Goal: Transaction & Acquisition: Purchase product/service

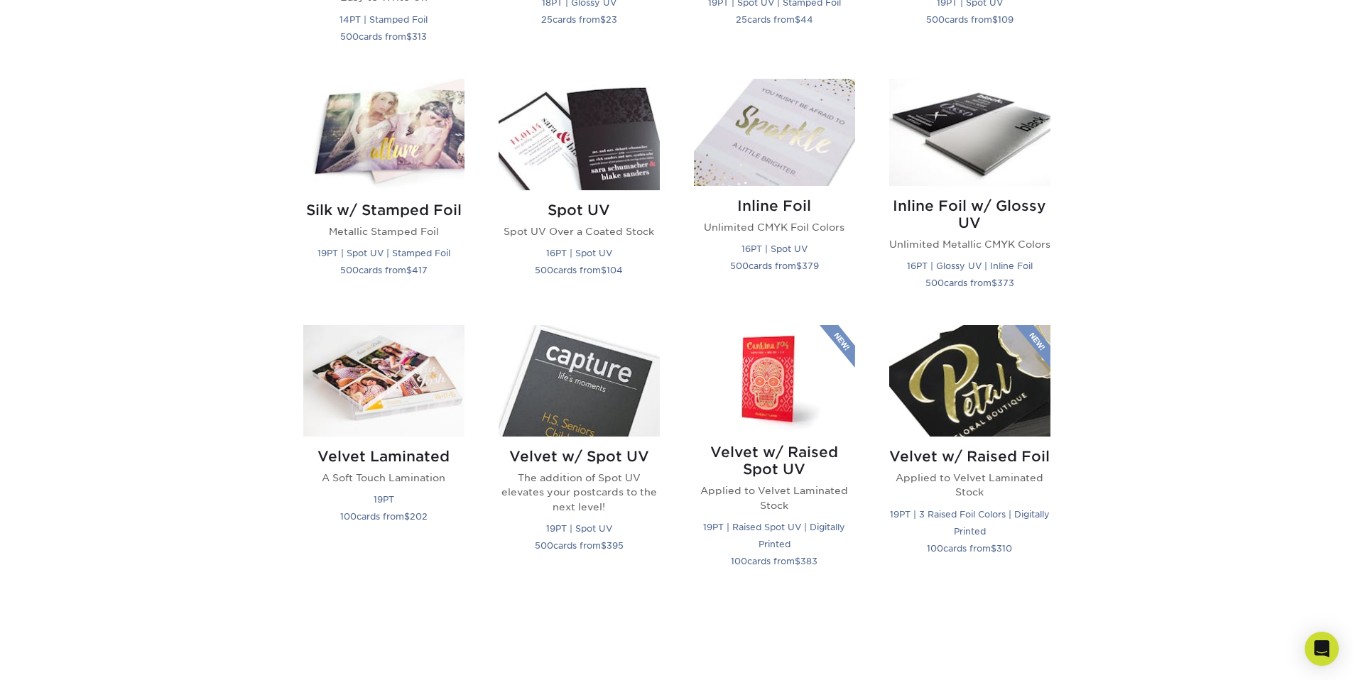
scroll to position [1206, 0]
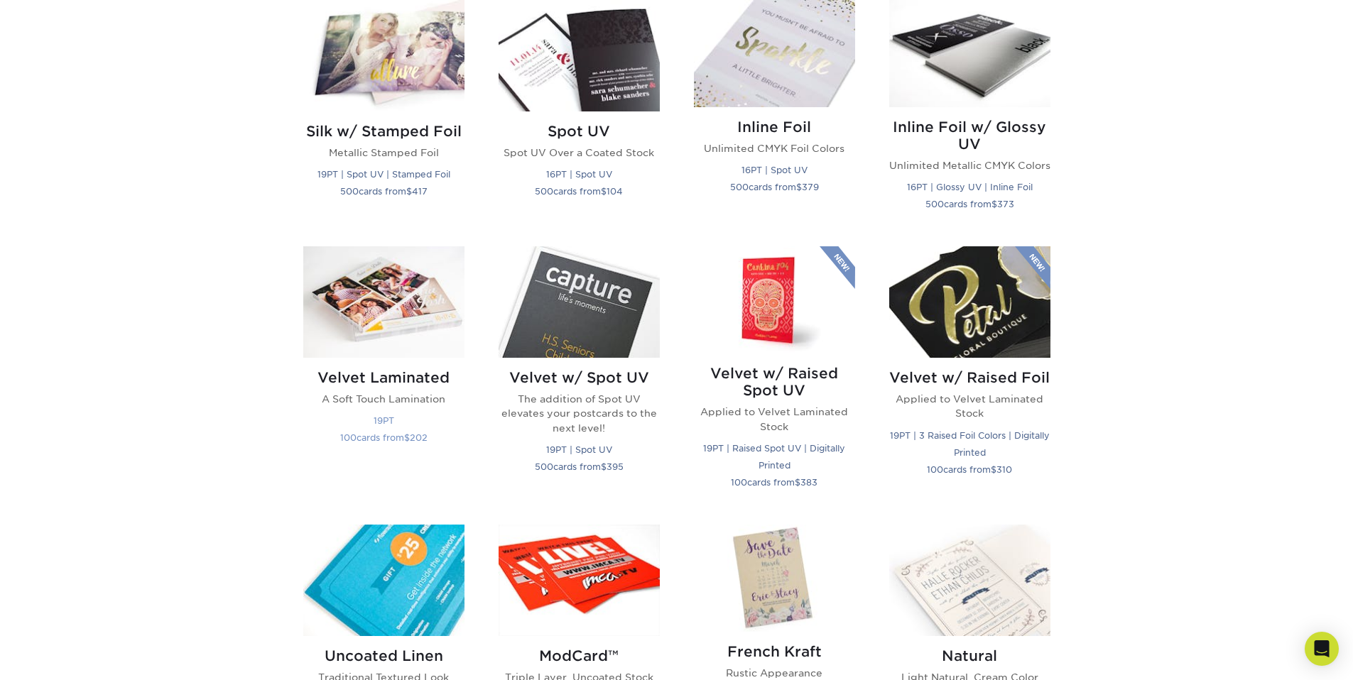
click at [435, 316] on img at bounding box center [383, 301] width 161 height 111
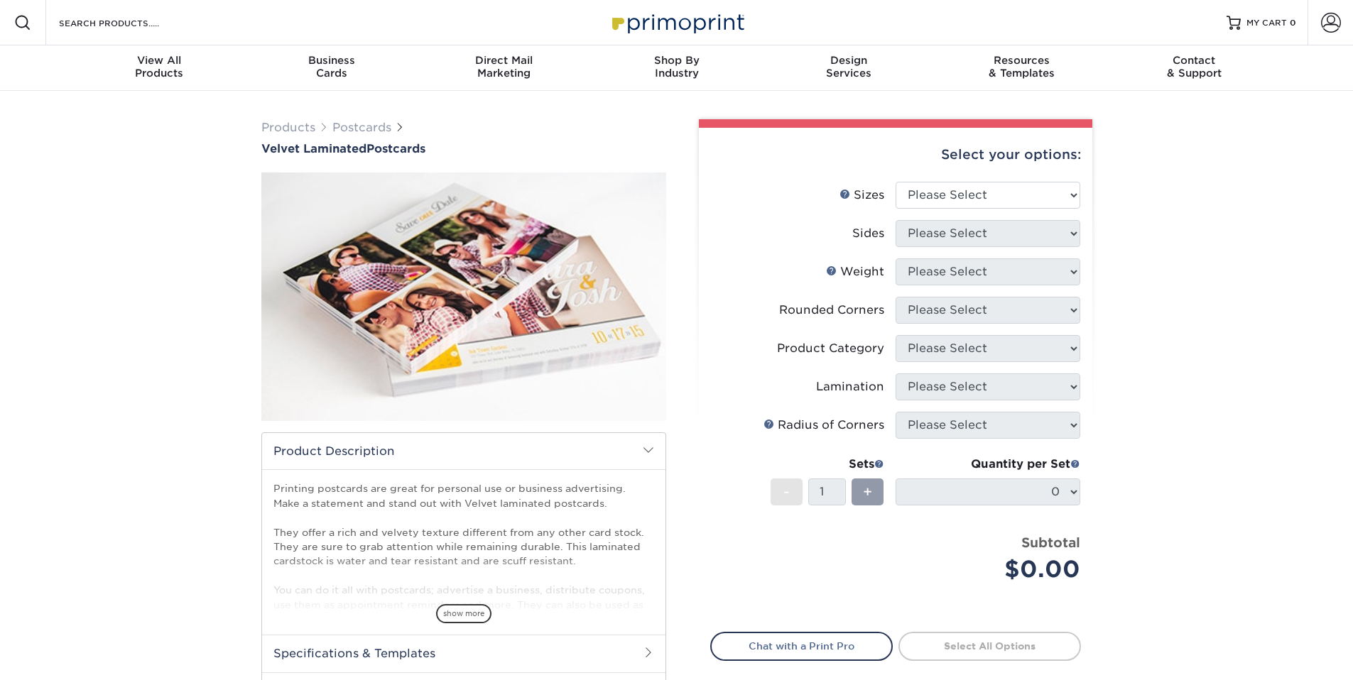
click at [480, 289] on img at bounding box center [463, 297] width 405 height 280
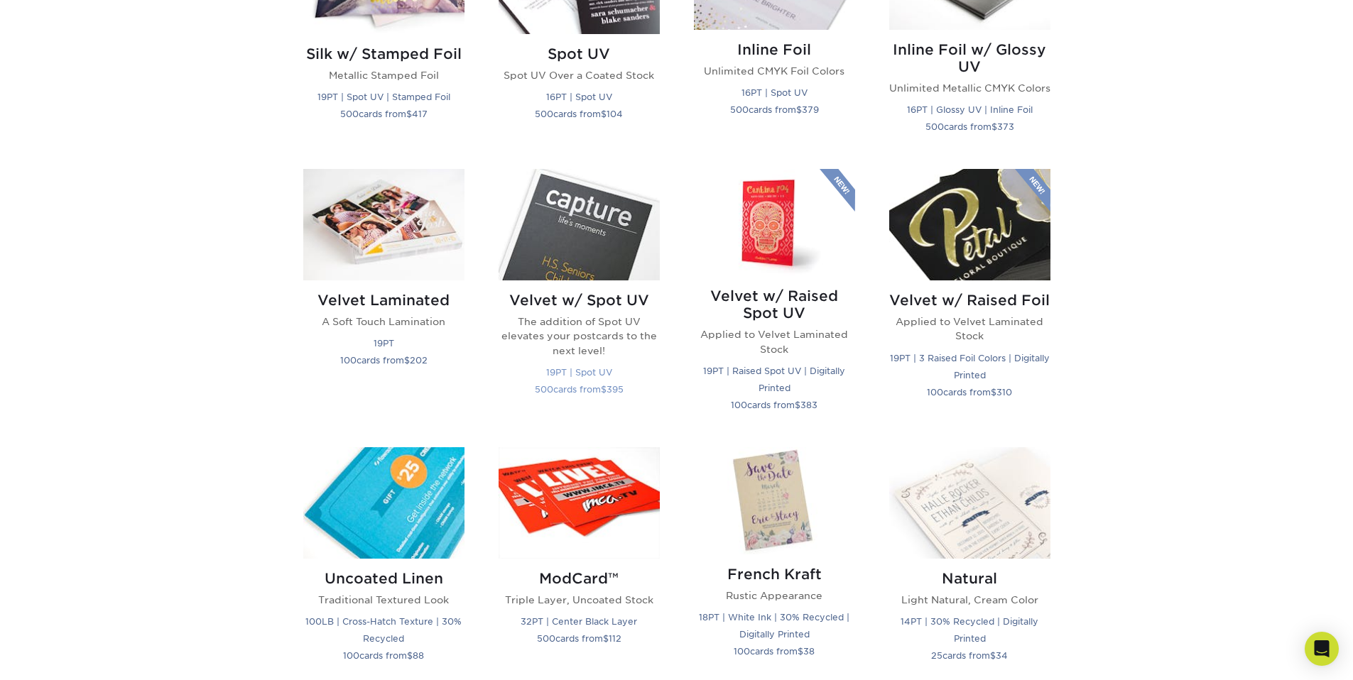
scroll to position [1293, 0]
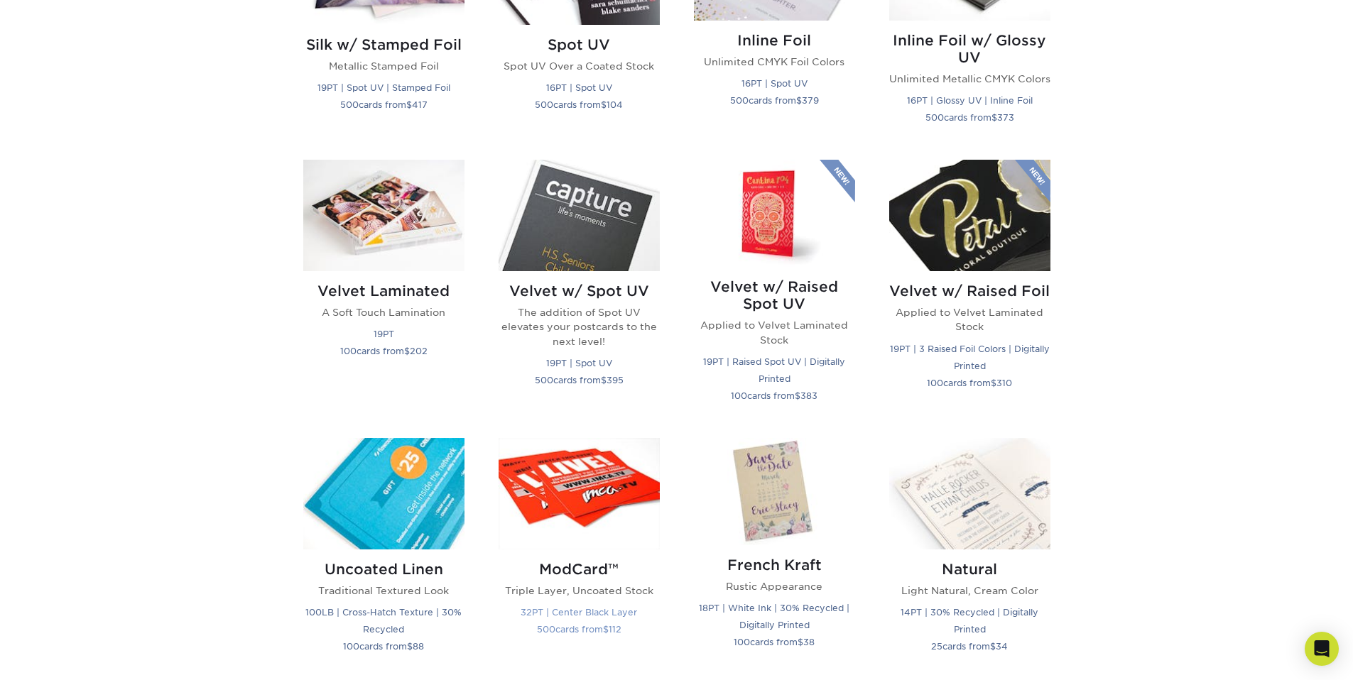
click at [639, 462] on img at bounding box center [578, 493] width 161 height 111
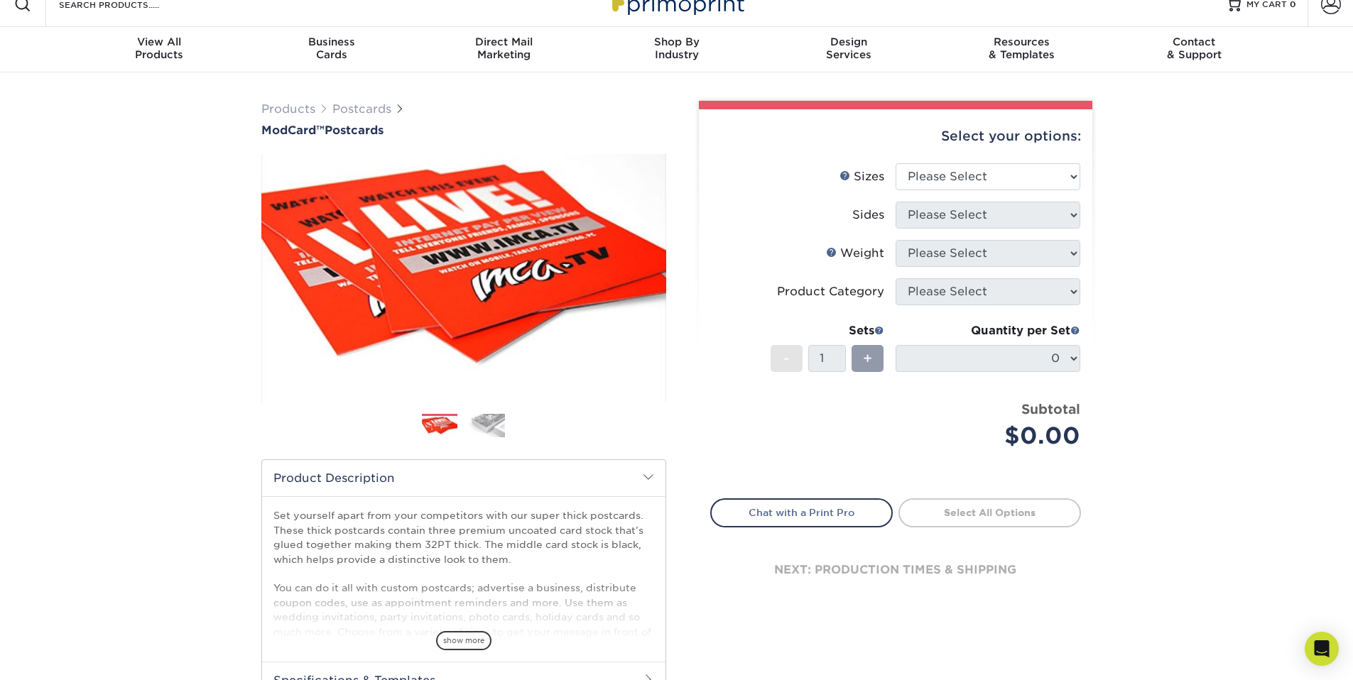
scroll to position [28, 0]
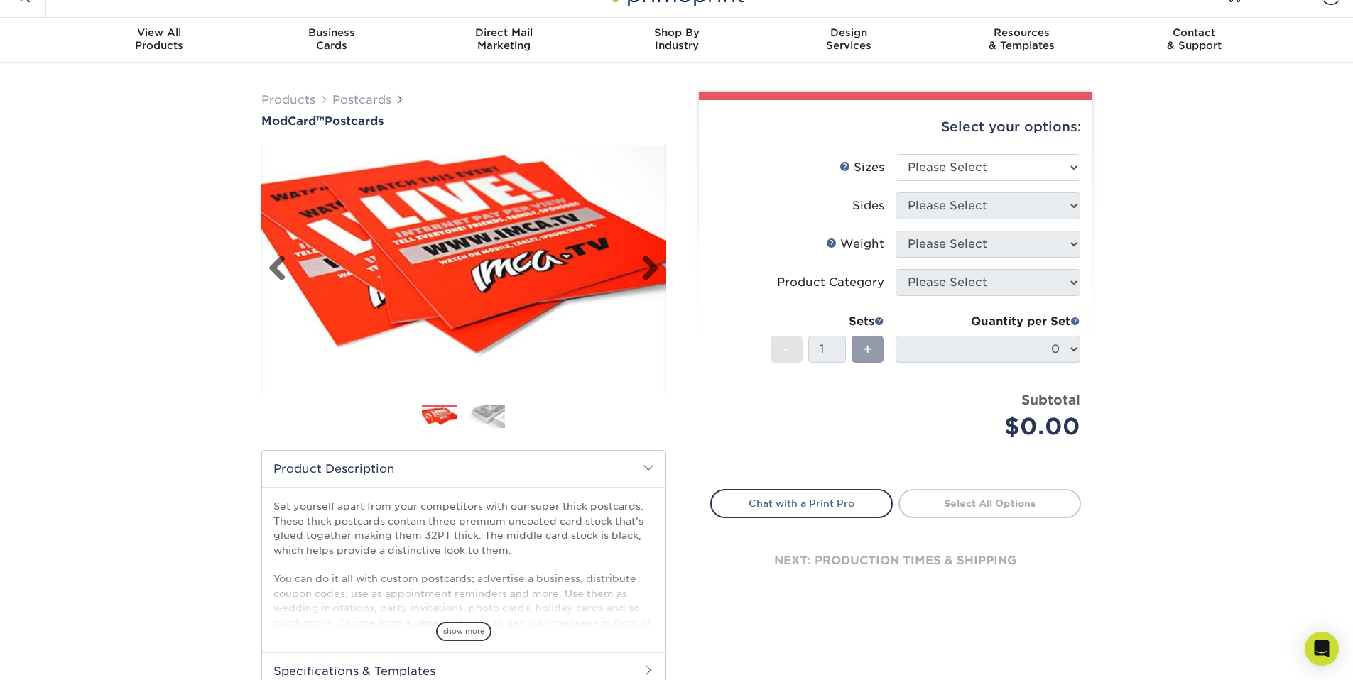
click at [500, 315] on img at bounding box center [463, 269] width 405 height 280
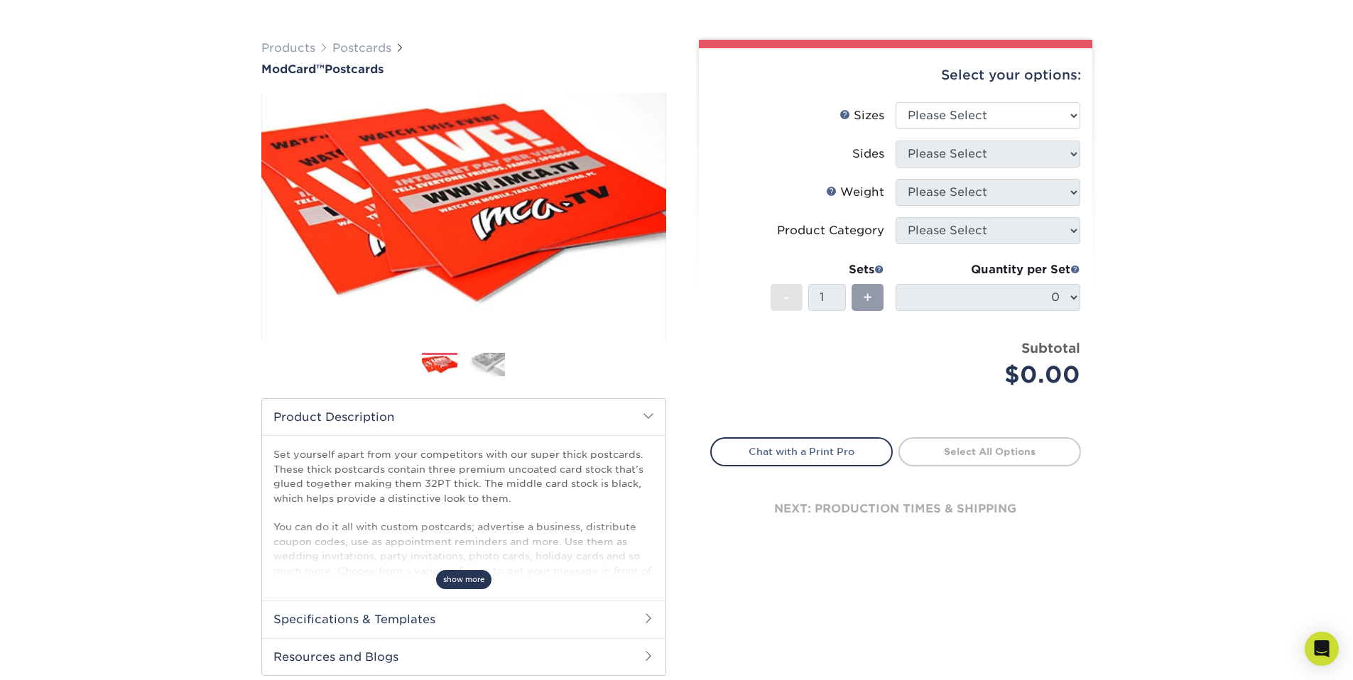
click at [466, 579] on span "show more" at bounding box center [463, 579] width 55 height 19
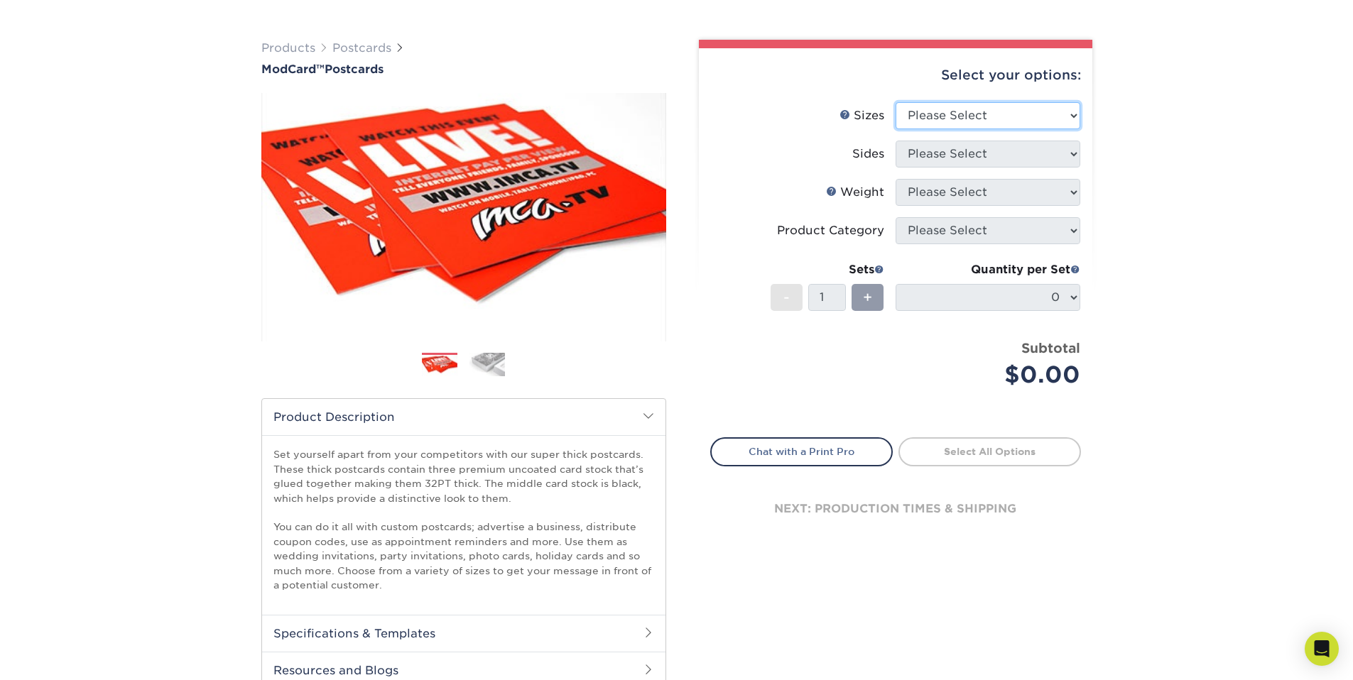
click at [942, 122] on select "Please Select 2" x 4" 2" x 6" 2" x 8" 3.5" x 3.5" 3.5" x 4" 3.5" x 8.5" 3.67" x…" at bounding box center [987, 115] width 185 height 27
select select "6.00x9.00"
click at [929, 145] on select "Please Select Print Both Sides Print Front Only" at bounding box center [987, 154] width 185 height 27
select select "13abbda7-1d64-4f25-8bb2-c179b224825d"
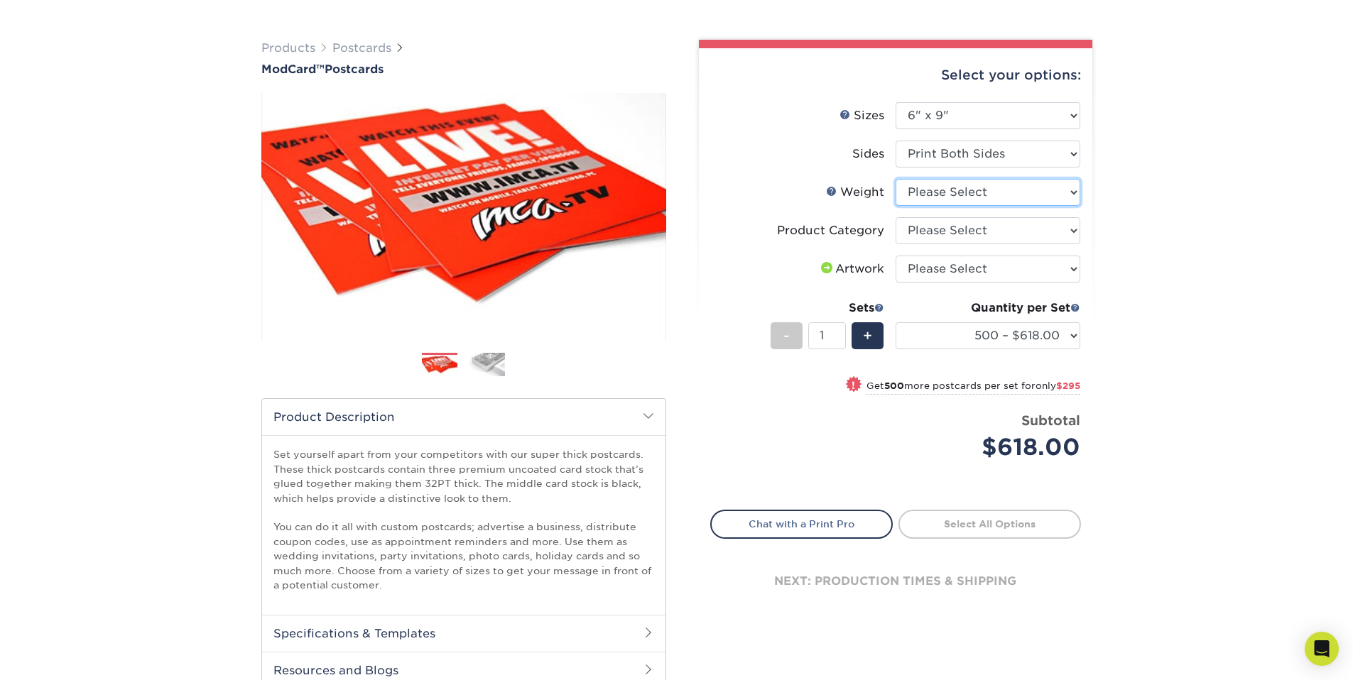
click at [959, 192] on select "Please Select 32PTUCBLK" at bounding box center [987, 192] width 185 height 27
select select "32PTUCBLK"
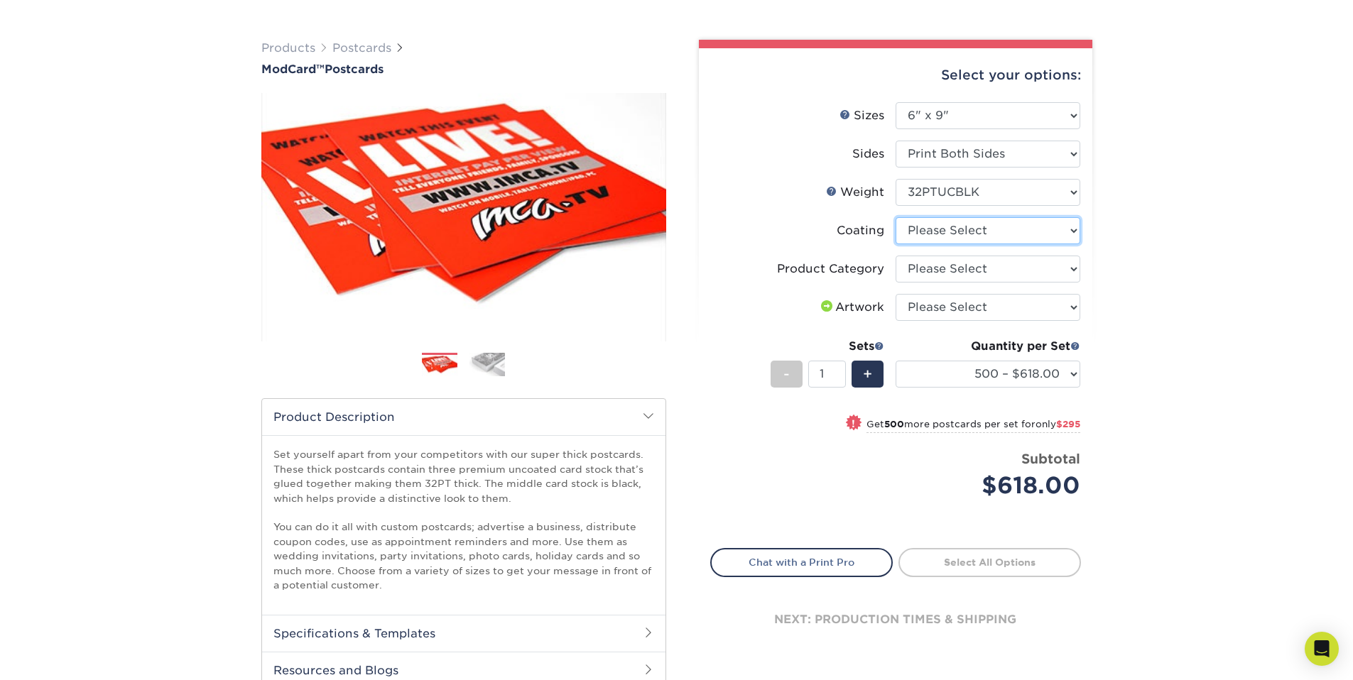
click at [950, 230] on select at bounding box center [987, 230] width 185 height 27
select select "3e7618de-abca-4bda-9f97-8b9129e913d8"
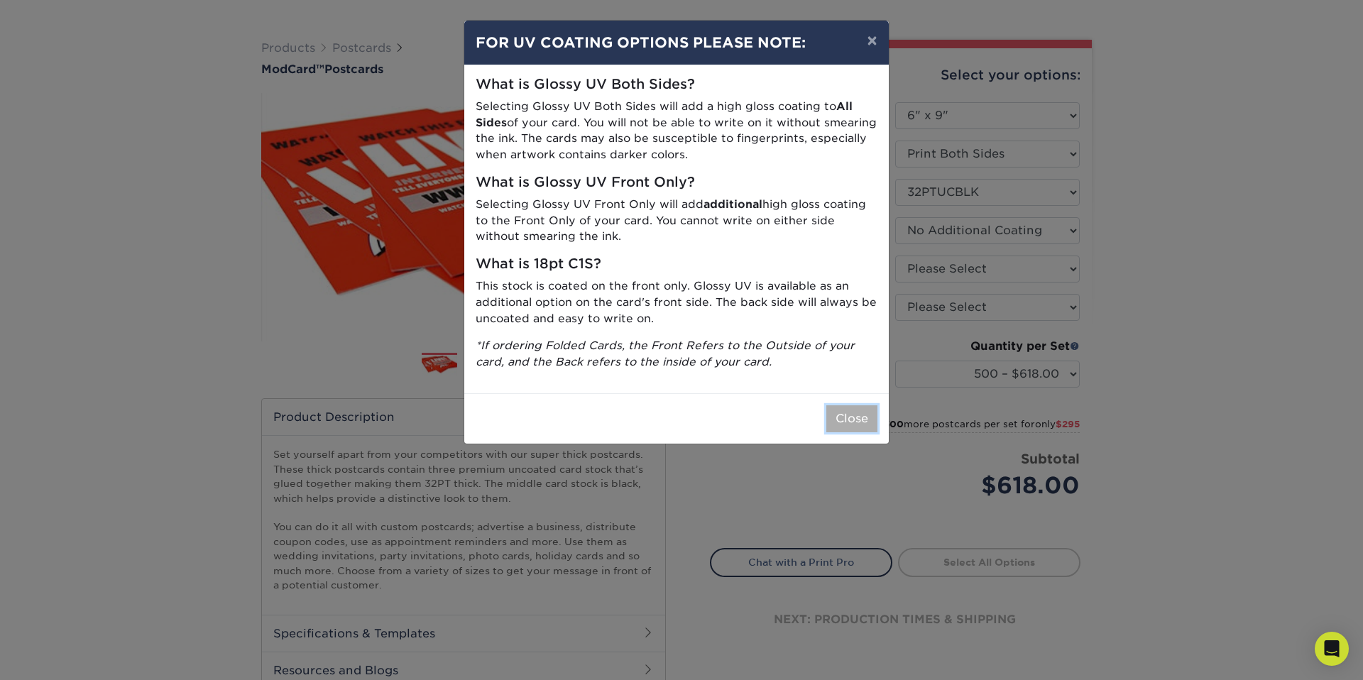
click at [849, 422] on button "Close" at bounding box center [852, 418] width 51 height 27
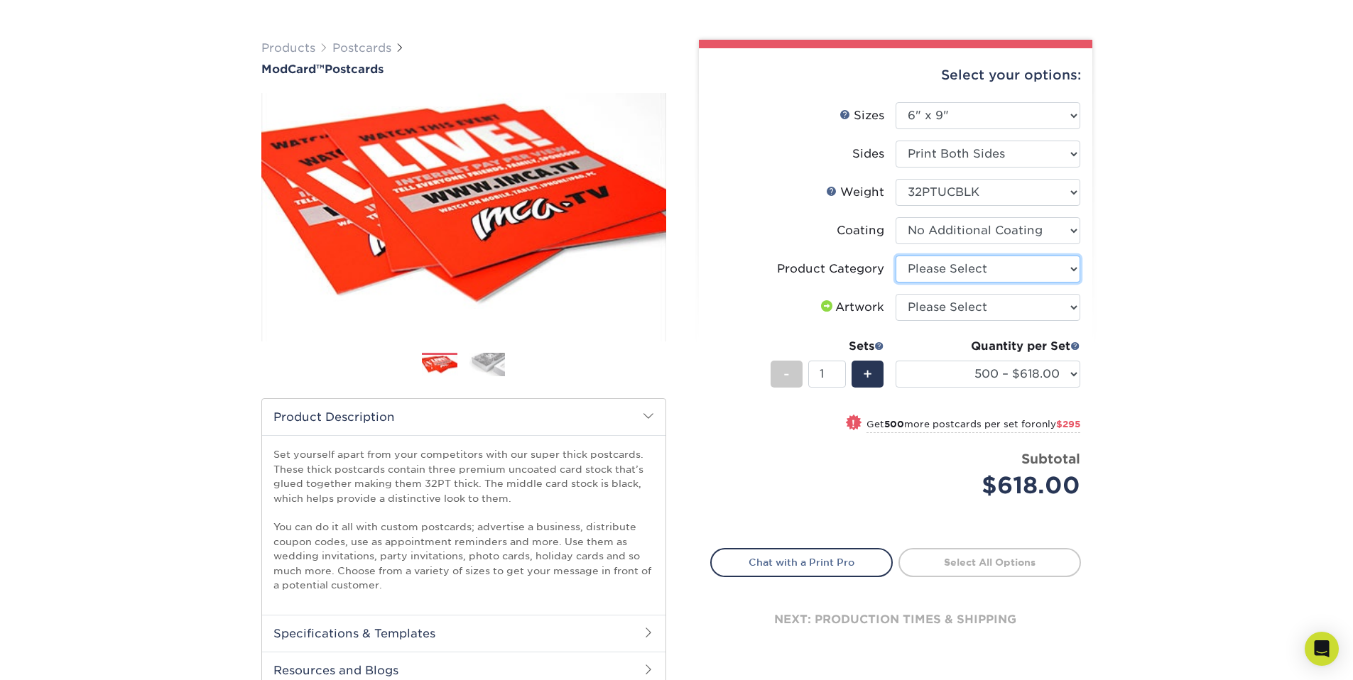
click at [938, 278] on select "Please Select Postcards" at bounding box center [987, 269] width 185 height 27
select select "9b7272e0-d6c8-4c3c-8e97-d3a1bcdab858"
click at [943, 309] on select "Please Select I will upload files I need a design - $150" at bounding box center [987, 307] width 185 height 27
select select "upload"
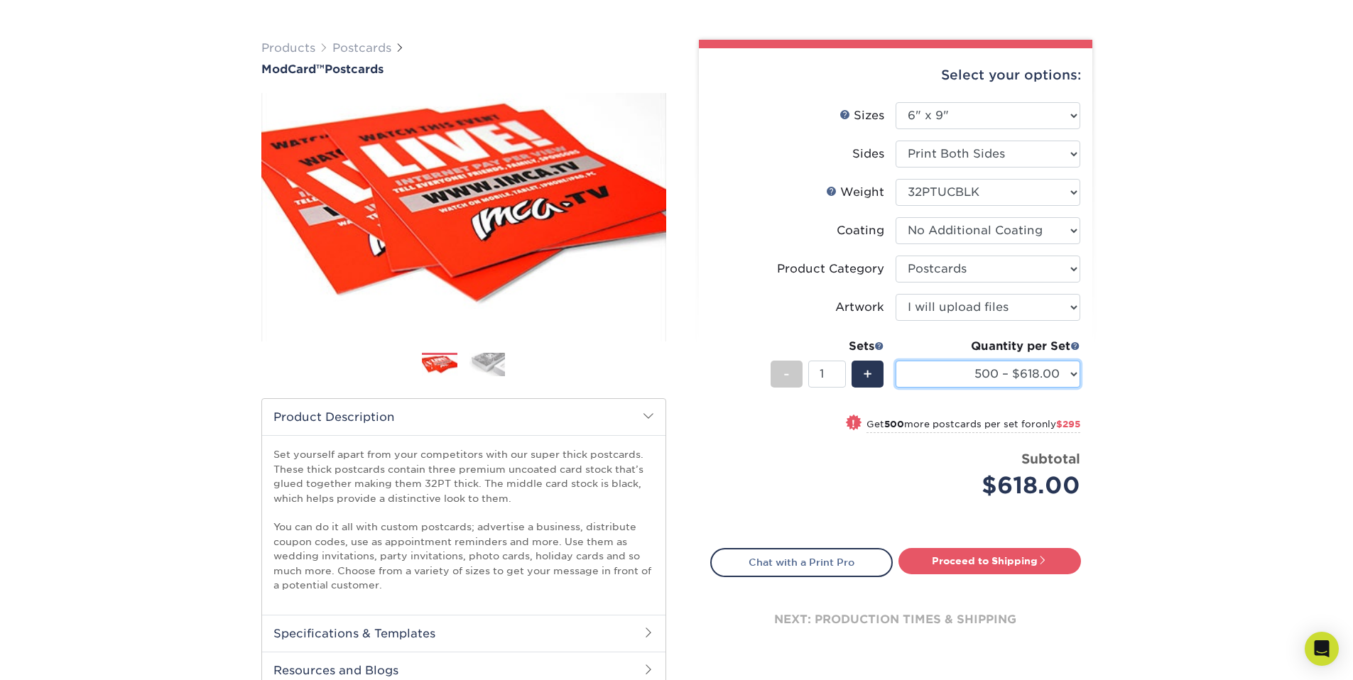
click at [1054, 378] on select "500 – $618.00 1000 – $913.00" at bounding box center [987, 374] width 185 height 27
